Goal: Transaction & Acquisition: Purchase product/service

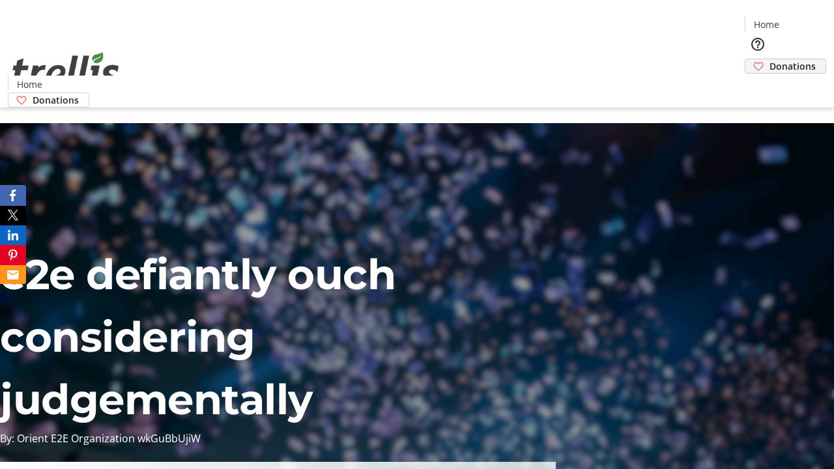
click at [770, 59] on span "Donations" at bounding box center [793, 66] width 46 height 14
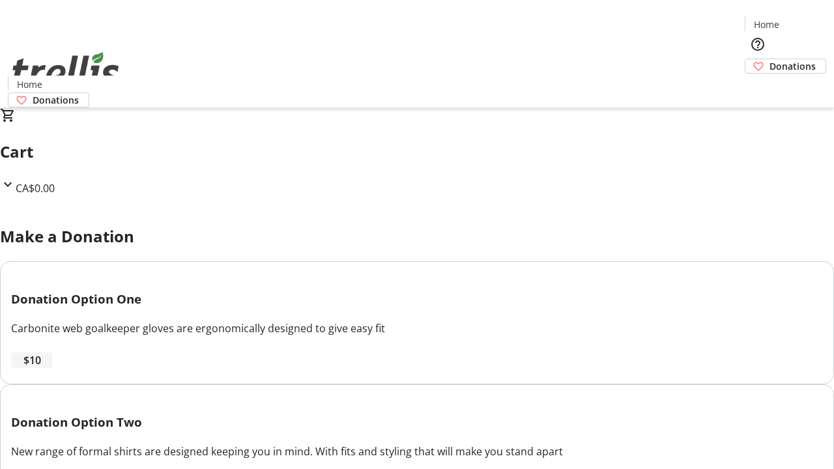
click at [41, 368] on span "$10" at bounding box center [32, 361] width 18 height 16
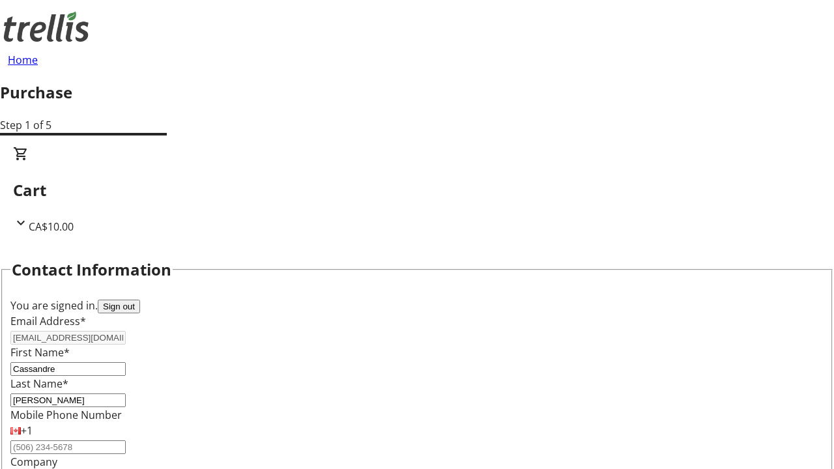
select select "CA"
type input "[STREET_ADDRESS][PERSON_NAME]"
type input "Kelowna"
select select "BC"
type input "Kelowna"
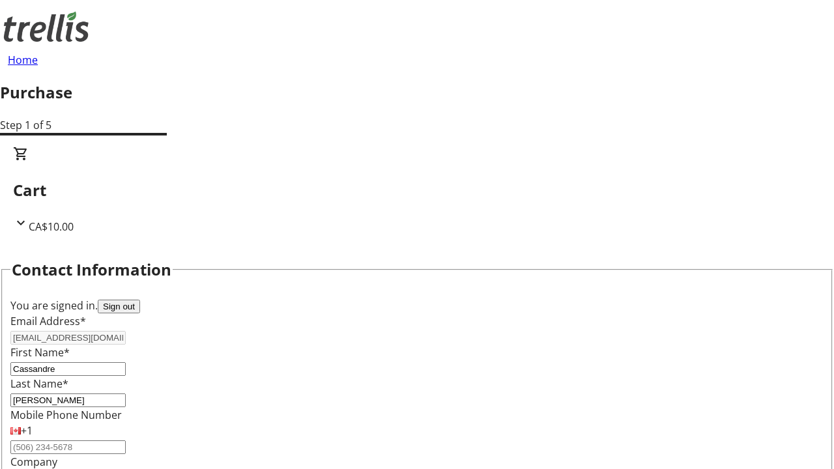
type input "V1Y 0C2"
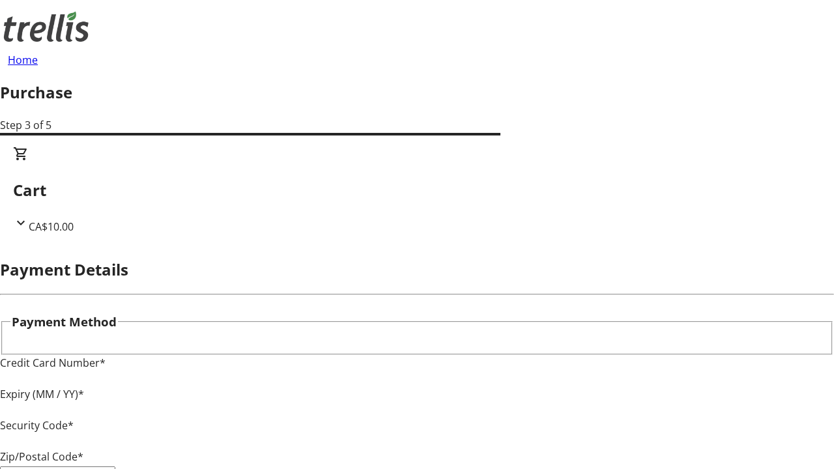
type input "V1Y 0C2"
